Goal: Navigation & Orientation: Find specific page/section

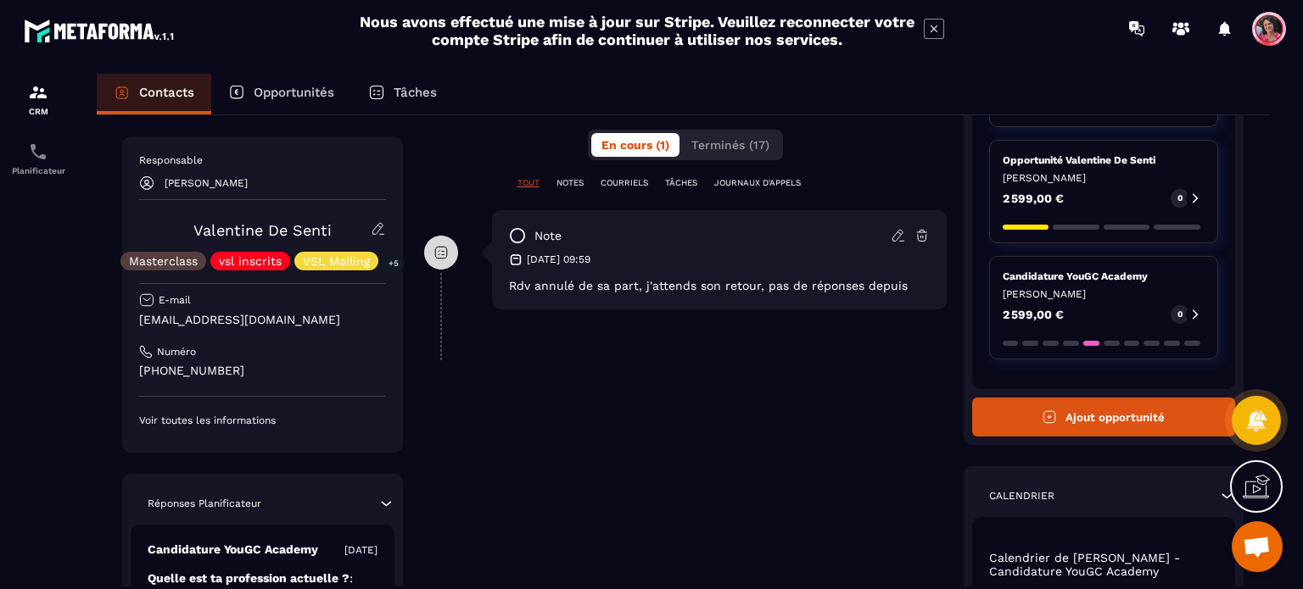
scroll to position [339, 0]
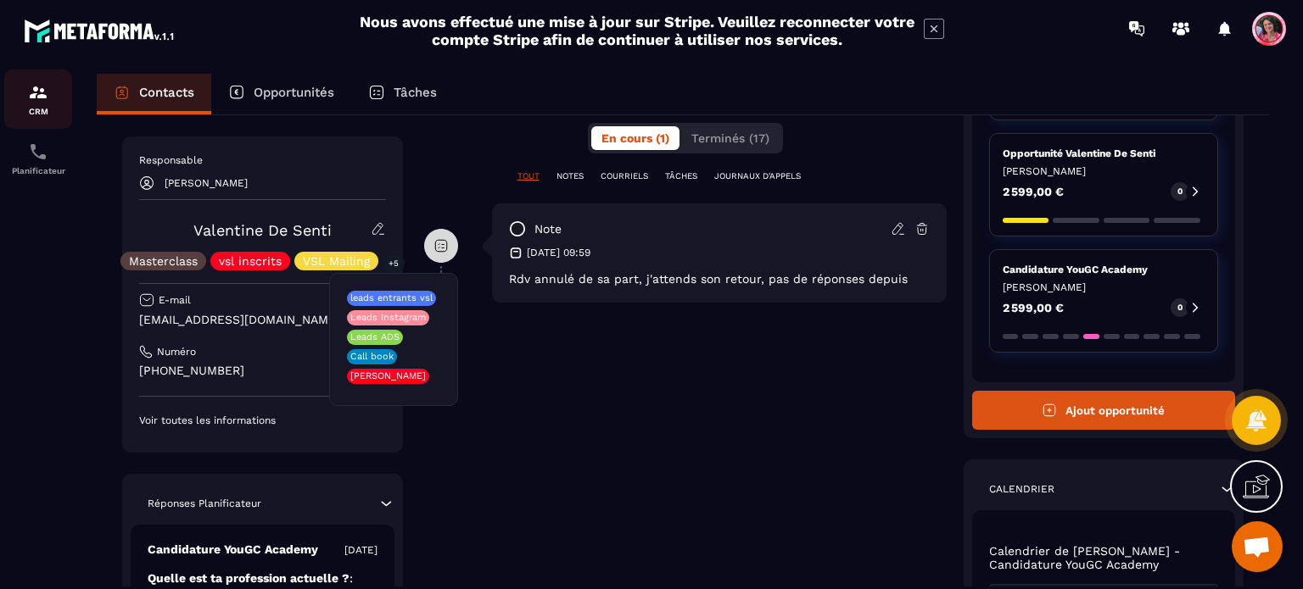
click at [50, 107] on p "CRM" at bounding box center [38, 111] width 68 height 9
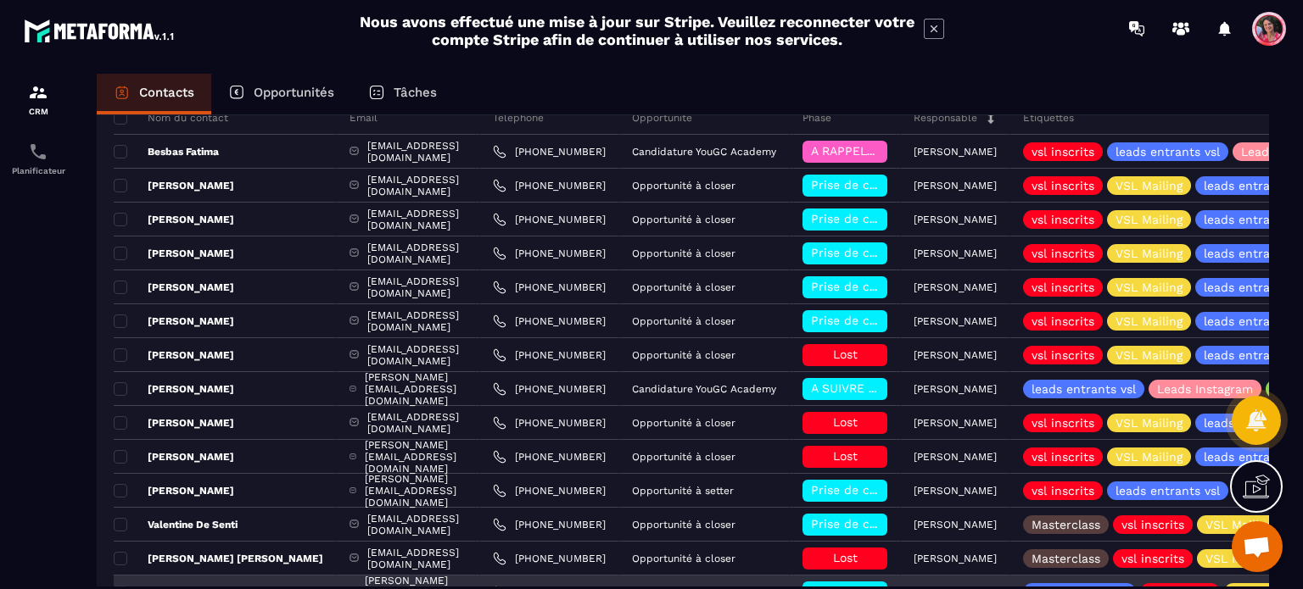
scroll to position [340, 0]
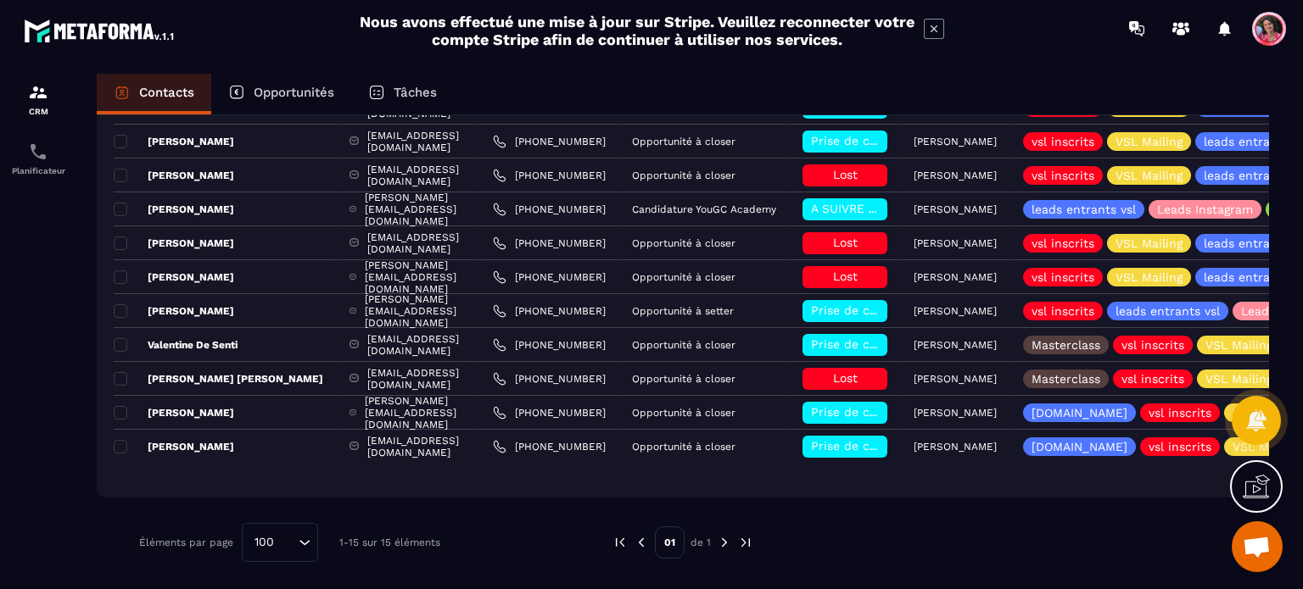
drag, startPoint x: 278, startPoint y: 77, endPoint x: 282, endPoint y: 88, distance: 11.8
click at [279, 77] on div "Opportunités" at bounding box center [281, 94] width 140 height 41
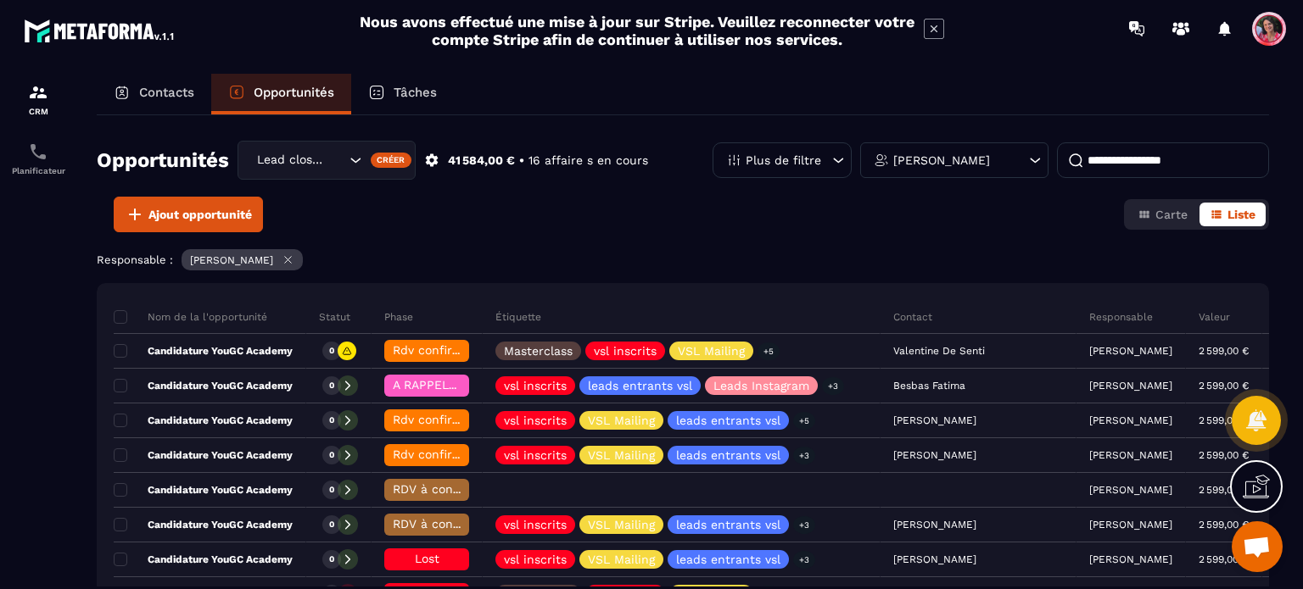
click at [164, 94] on p "Contacts" at bounding box center [166, 92] width 55 height 15
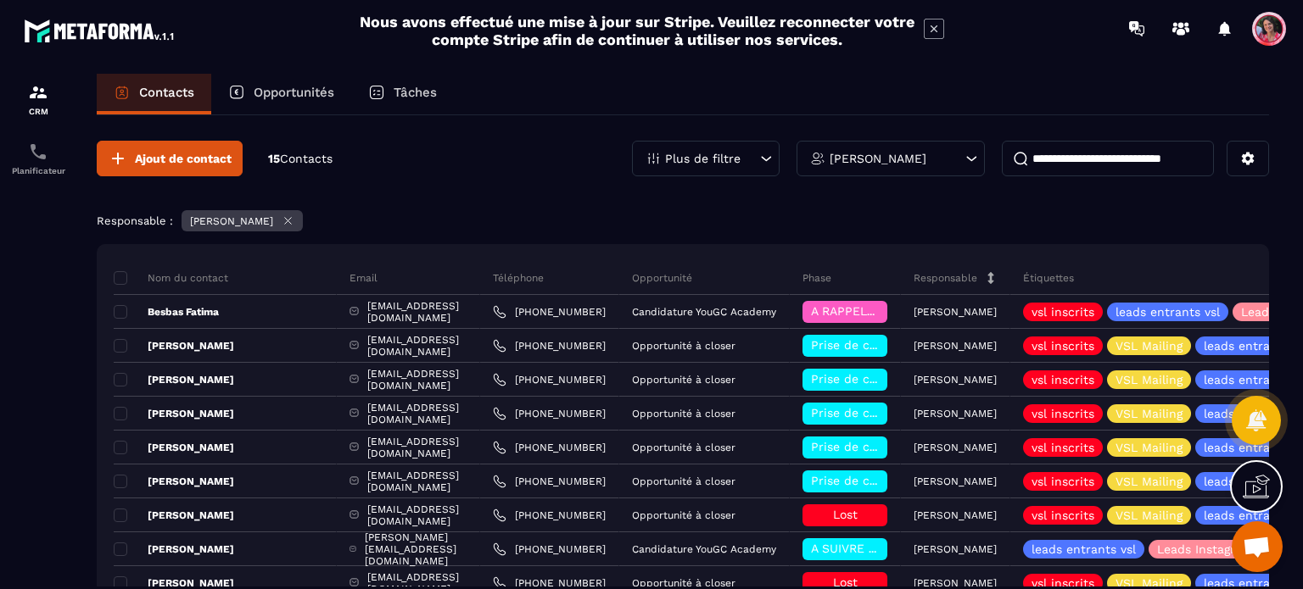
click at [316, 91] on p "Opportunités" at bounding box center [294, 92] width 81 height 15
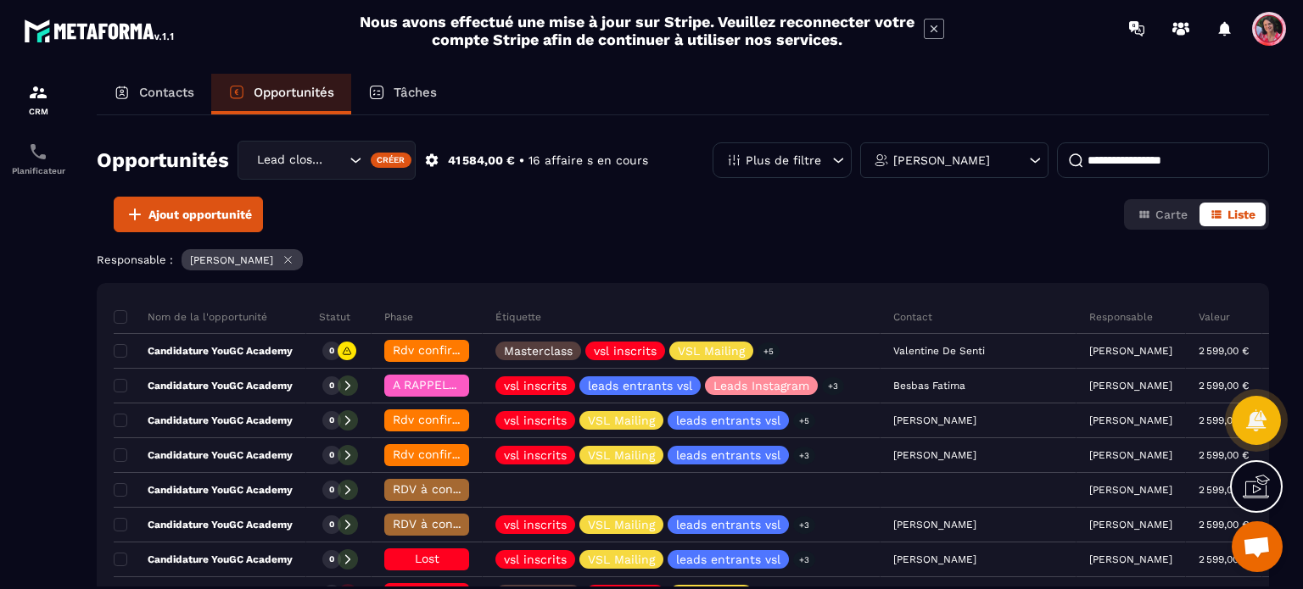
click at [425, 98] on p "Tâches" at bounding box center [414, 92] width 43 height 15
